Goal: Navigation & Orientation: Find specific page/section

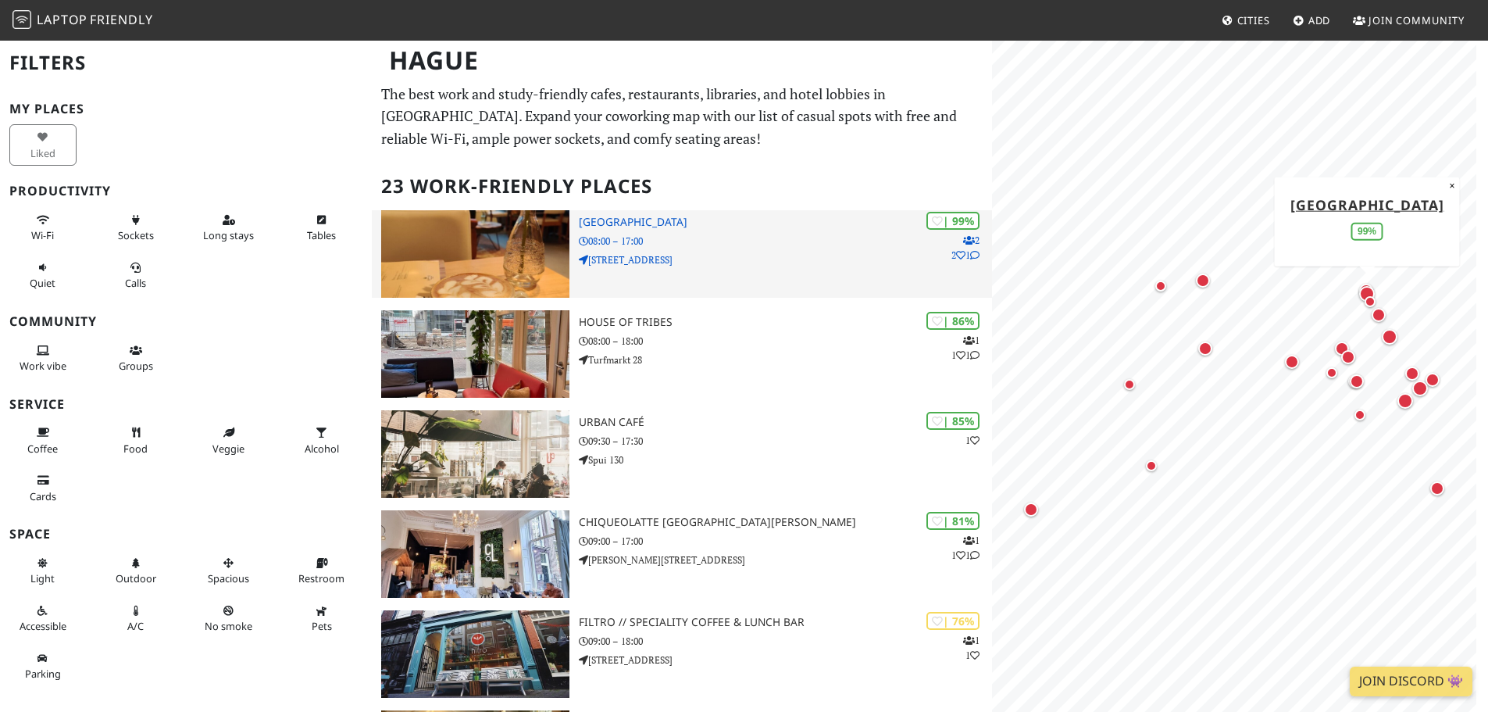
click at [729, 239] on p "08:00 – 17:00" at bounding box center [785, 241] width 413 height 15
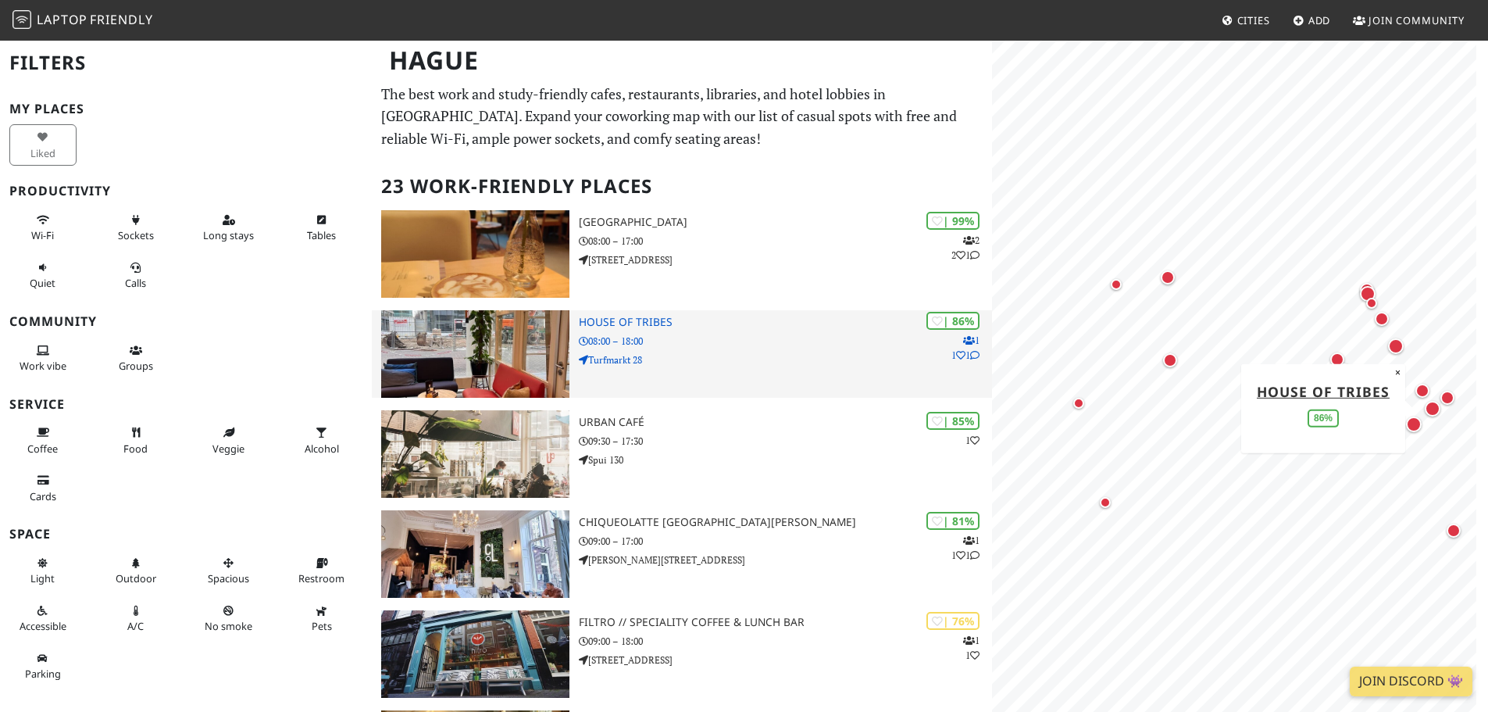
click at [638, 323] on h3 "House of Tribes" at bounding box center [785, 322] width 413 height 13
